Goal: Task Accomplishment & Management: Use online tool/utility

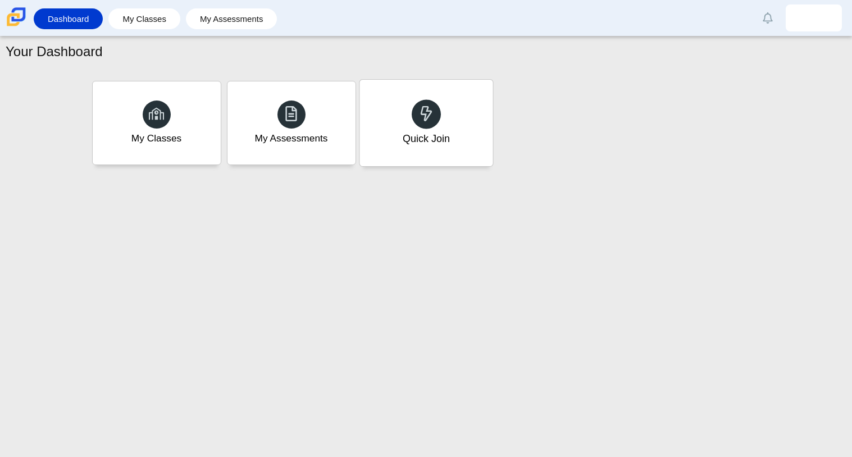
click at [444, 110] on div "Quick Join" at bounding box center [426, 123] width 133 height 87
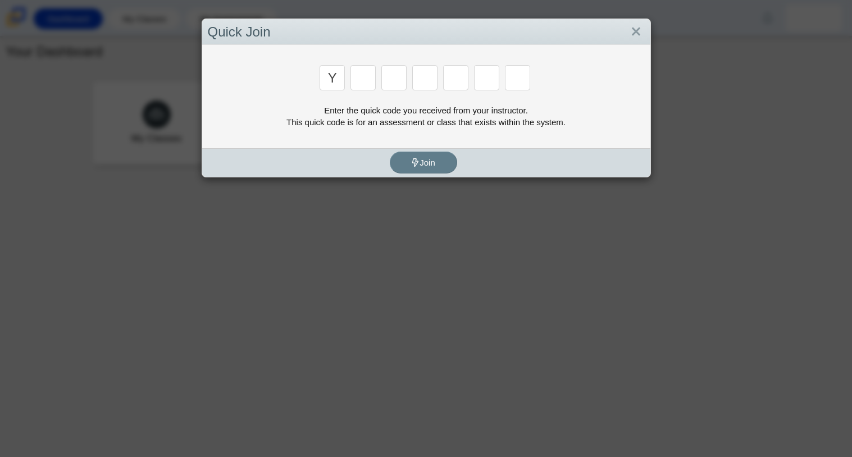
type input "y"
type input "3"
type input "k"
type input "e"
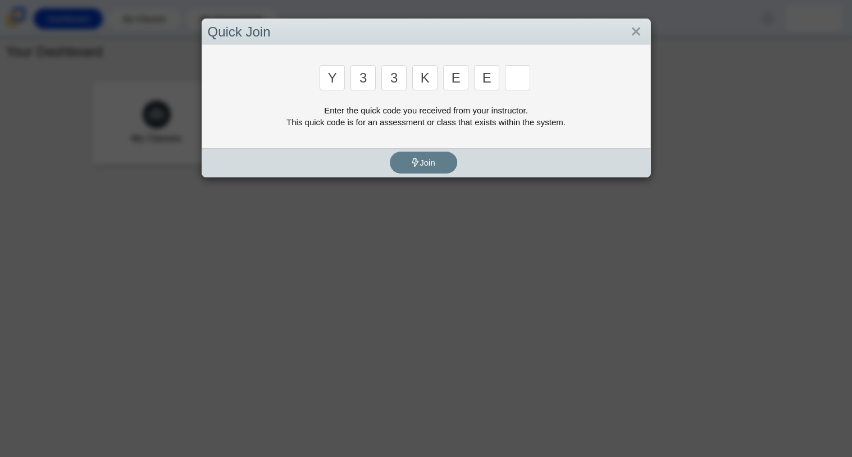
type input "e"
type input "4"
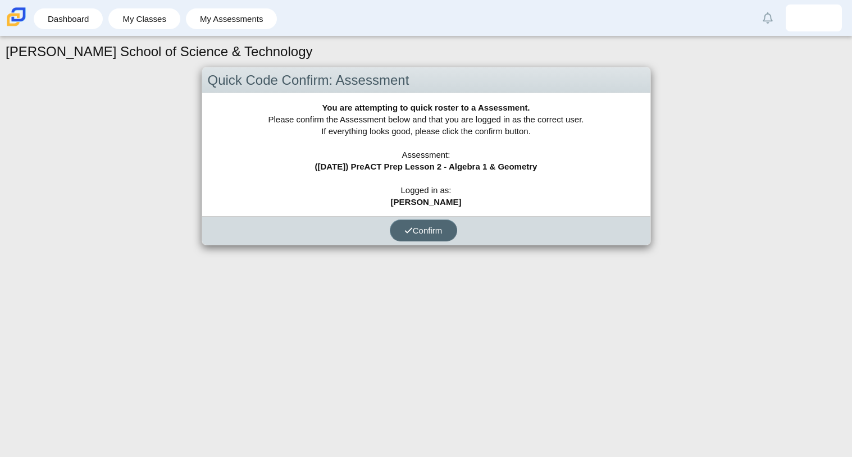
click at [430, 239] on button "Confirm" at bounding box center [423, 231] width 67 height 22
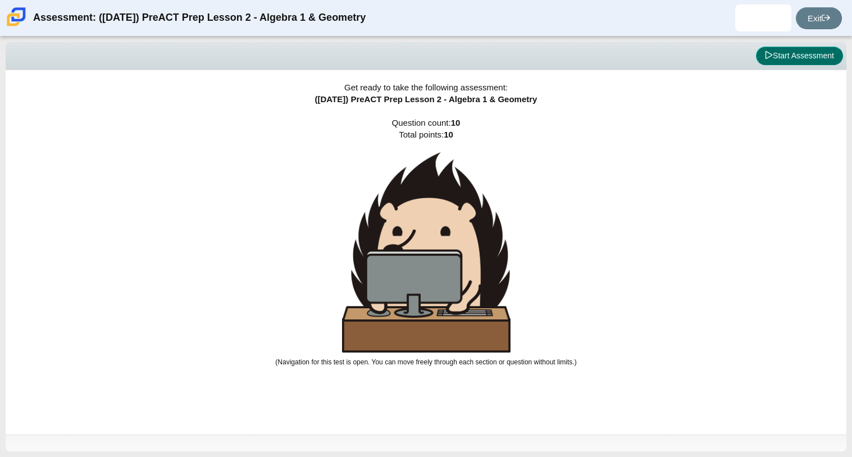
click at [800, 51] on button "Start Assessment" at bounding box center [799, 56] width 87 height 19
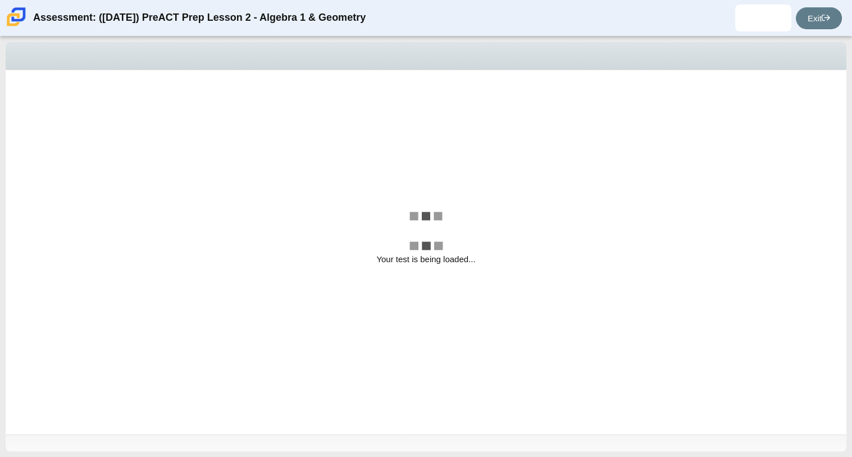
select select "ec95ace6-bebc-42b8-9428-40567494d4da"
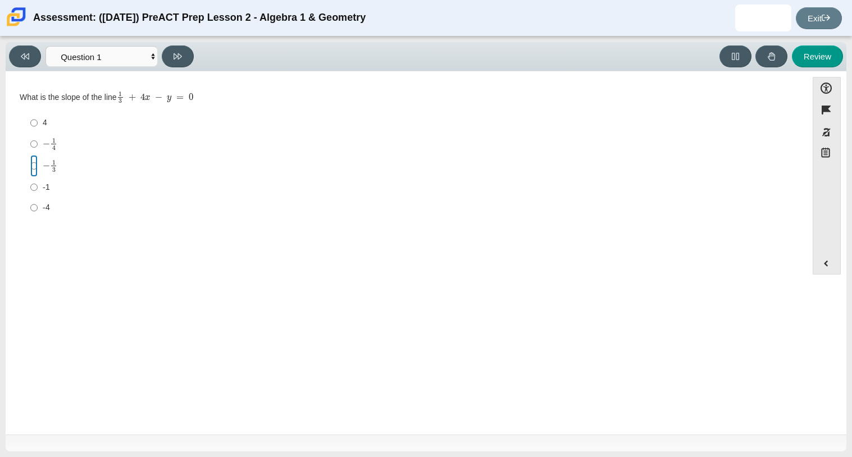
click at [33, 155] on input "− 1 3 negative 1 third" at bounding box center [33, 166] width 7 height 22
radio input "true"
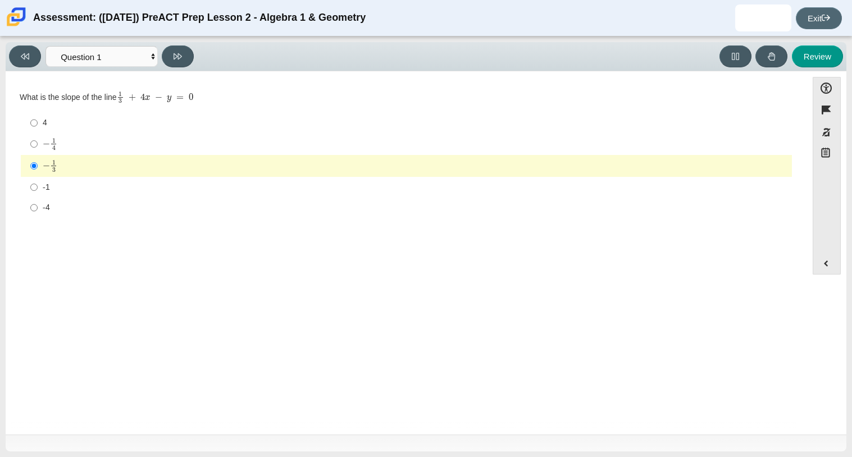
click at [823, 20] on icon at bounding box center [826, 17] width 8 height 8
